Goal: Navigation & Orientation: Find specific page/section

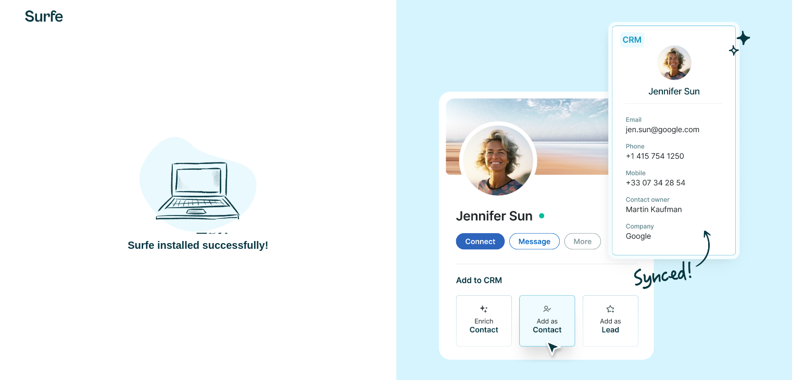
scroll to position [24, 0]
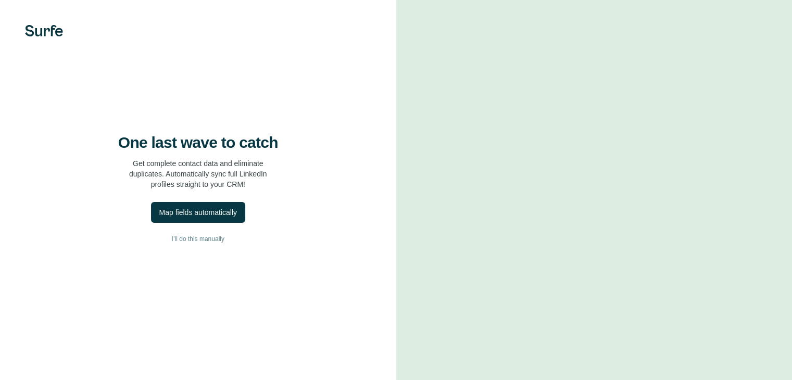
scroll to position [47, 0]
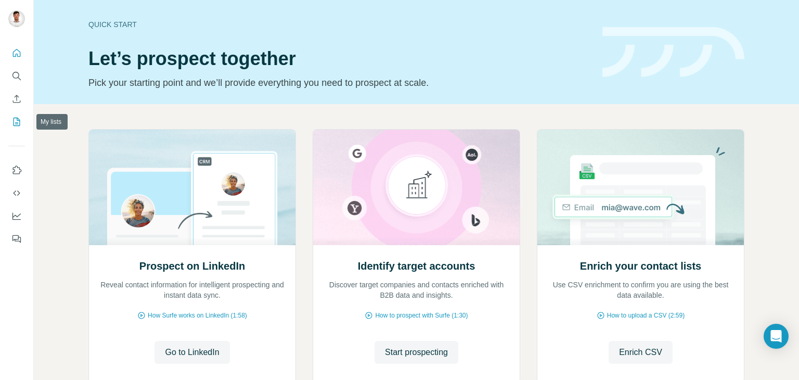
click at [18, 121] on icon "My lists" at bounding box center [16, 122] width 10 height 10
